Goal: Information Seeking & Learning: Learn about a topic

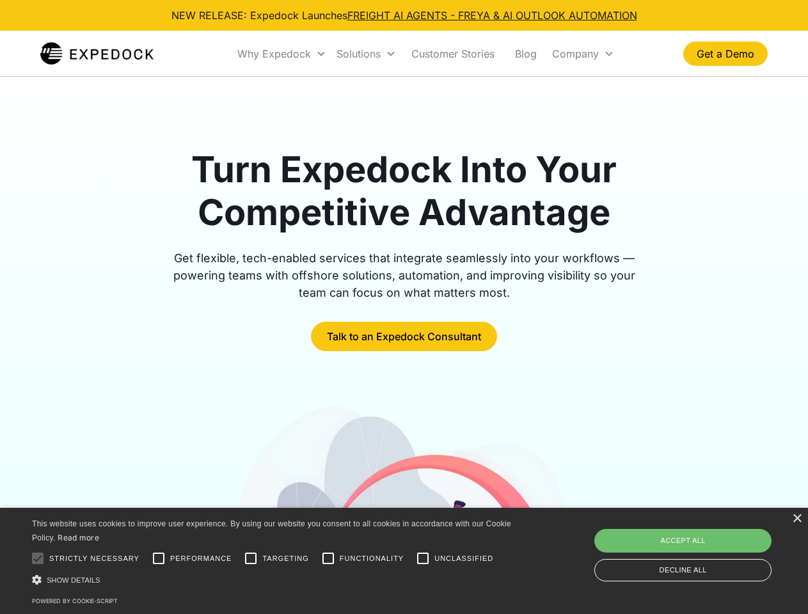
click at [282, 54] on div "Why Expedock" at bounding box center [274, 53] width 74 height 13
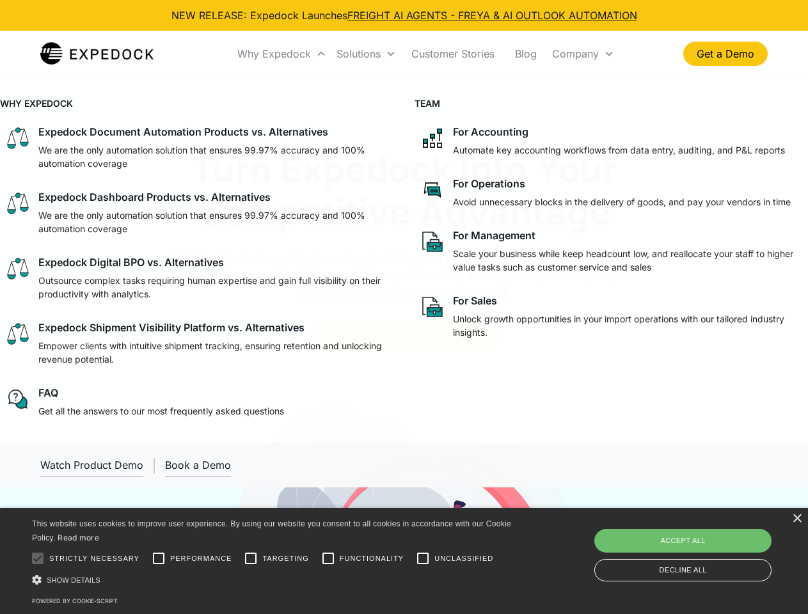
click at [366, 54] on div "Solutions" at bounding box center [359, 53] width 44 height 13
click at [583, 54] on div "Company" at bounding box center [575, 53] width 47 height 13
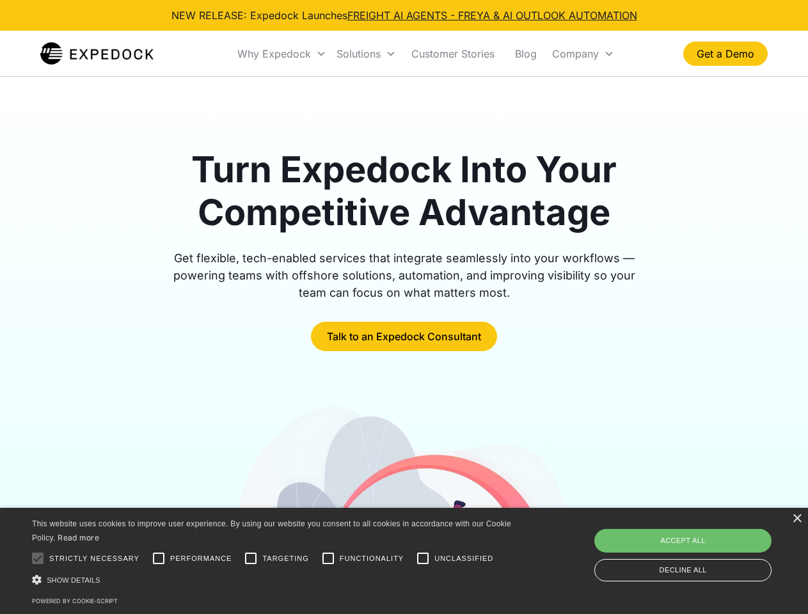
click at [38, 559] on div at bounding box center [38, 559] width 26 height 26
click at [159, 559] on input "Performance" at bounding box center [159, 559] width 26 height 26
checkbox input "true"
click at [251, 559] on input "Targeting" at bounding box center [251, 559] width 26 height 26
checkbox input "true"
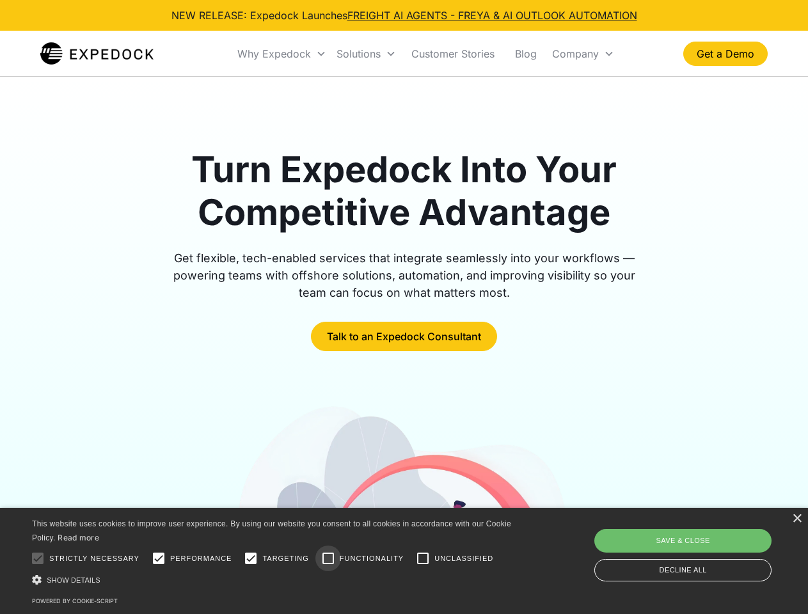
click at [328, 559] on input "Functionality" at bounding box center [328, 559] width 26 height 26
checkbox input "true"
click at [423, 559] on input "Unclassified" at bounding box center [423, 559] width 26 height 26
checkbox input "true"
click at [274, 580] on div "Show details Hide details" at bounding box center [274, 579] width 484 height 13
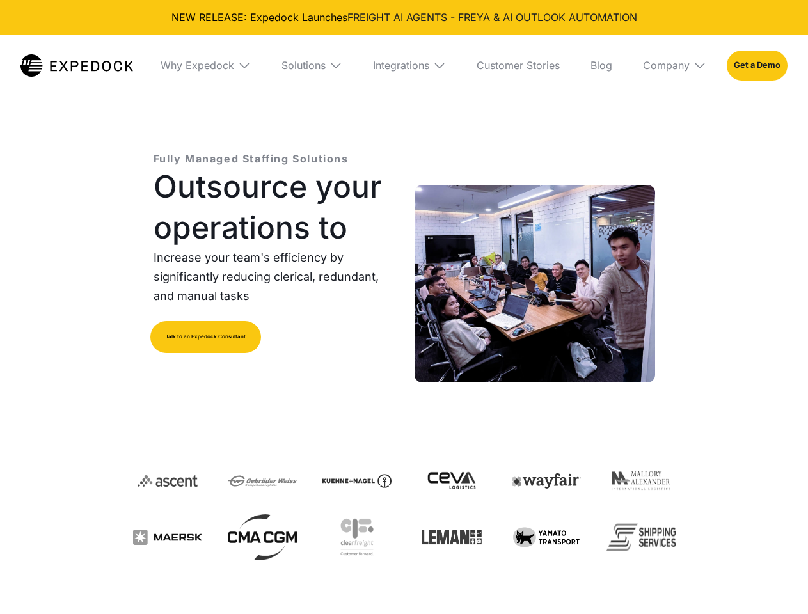
select select
